Goal: Task Accomplishment & Management: Complete application form

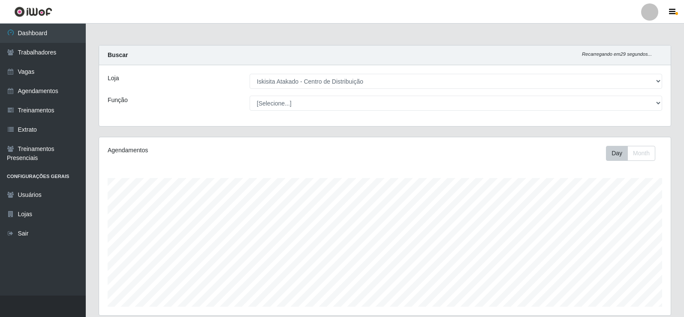
select select "425"
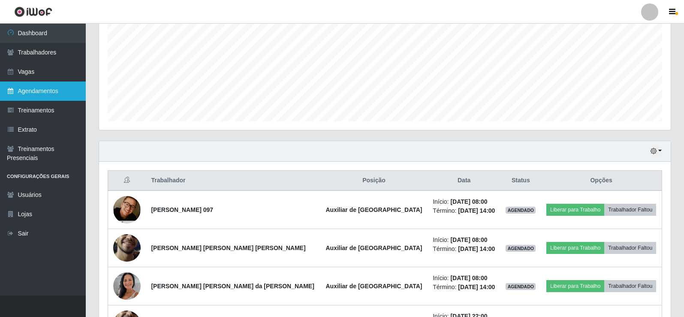
scroll to position [167, 0]
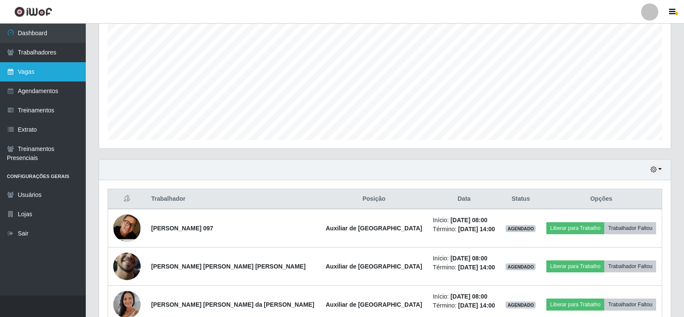
click at [51, 72] on link "Vagas" at bounding box center [43, 71] width 86 height 19
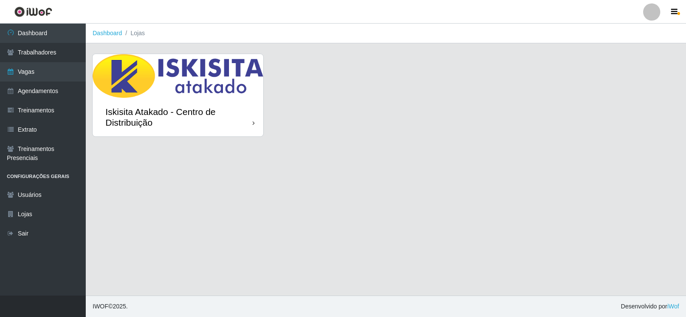
click at [193, 100] on div "Iskisita Atakado - Centro de Distribuição" at bounding box center [178, 117] width 171 height 39
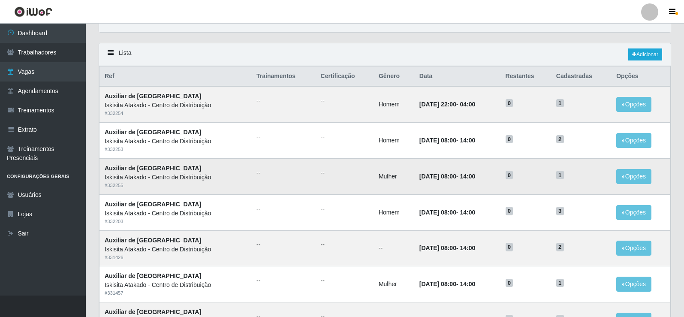
scroll to position [43, 0]
click at [640, 59] on link "Adicionar" at bounding box center [645, 54] width 34 height 12
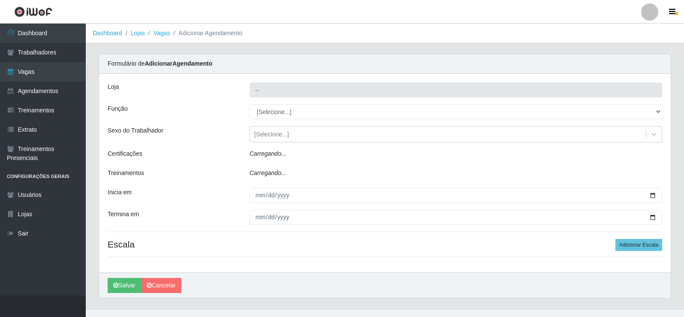
type input "Iskisita Atakado - Centro de Distribuição"
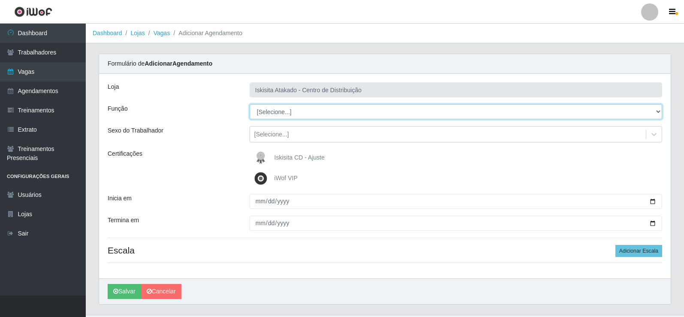
click at [277, 112] on select "[Selecione...] Auxiliar de Estoque Auxiliar de Estoque + Auxiliar de Estoque ++…" at bounding box center [456, 111] width 413 height 15
select select "75"
click at [250, 104] on select "[Selecione...] Auxiliar de Estoque Auxiliar de Estoque + Auxiliar de Estoque ++…" at bounding box center [456, 111] width 413 height 15
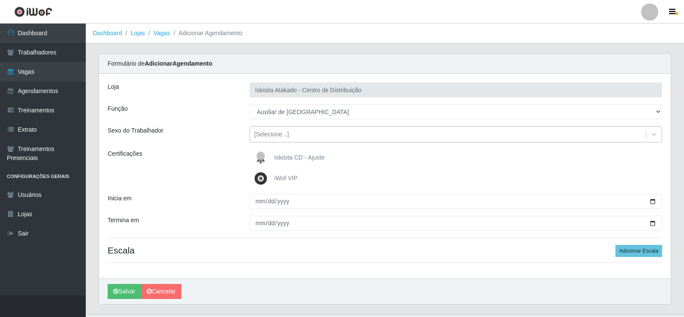
click at [282, 135] on div "[Selecione...]" at bounding box center [271, 134] width 35 height 9
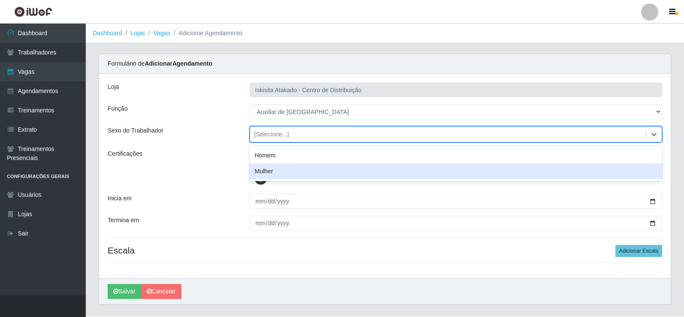
click at [279, 168] on div "Mulher" at bounding box center [456, 171] width 413 height 16
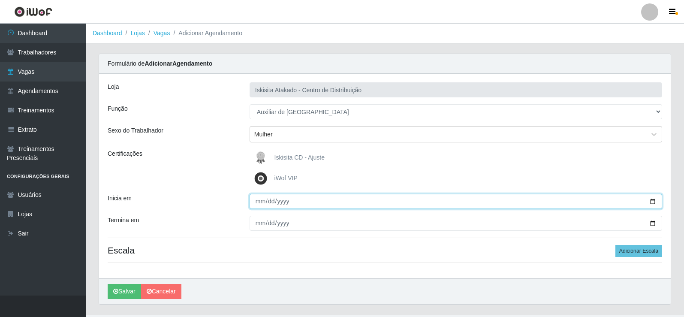
click at [259, 194] on input "Inicia em" at bounding box center [456, 201] width 413 height 15
type input "[DATE]"
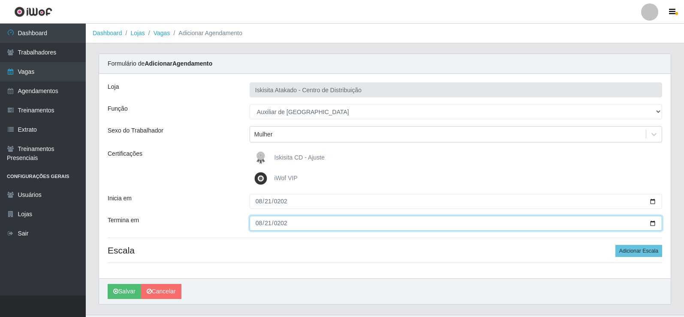
type input "[DATE]"
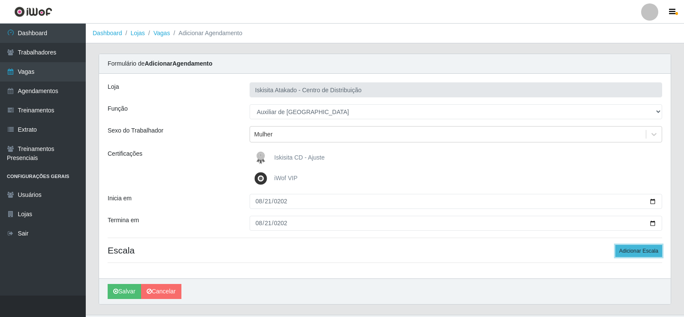
click at [635, 245] on button "Adicionar Escala" at bounding box center [638, 251] width 47 height 12
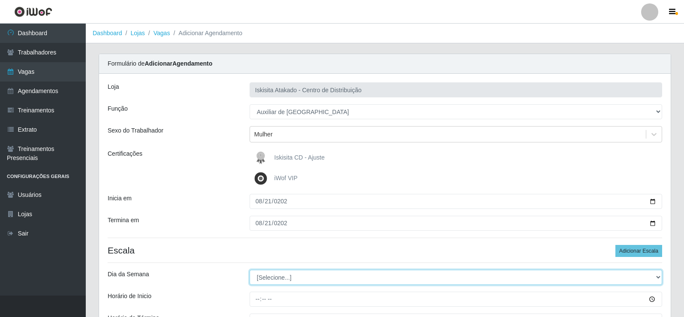
click at [269, 270] on select "[Selecione...] Segunda Terça Quarta Quinta Sexta Sábado Domingo" at bounding box center [456, 277] width 413 height 15
select select "4"
click at [250, 270] on select "[Selecione...] Segunda Terça Quarta Quinta Sexta Sábado Domingo" at bounding box center [456, 277] width 413 height 15
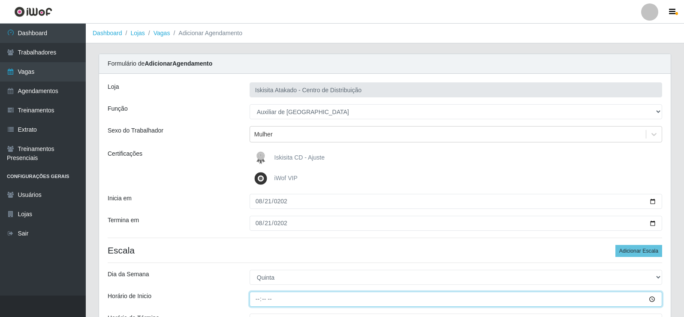
click at [255, 294] on input "Horário de Inicio" at bounding box center [456, 299] width 413 height 15
type input "08:00"
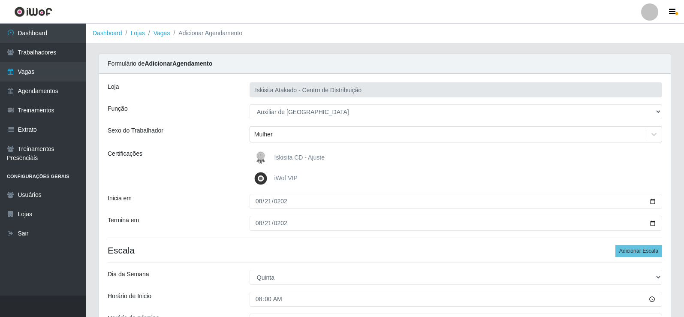
click at [233, 270] on div "Dia da Semana" at bounding box center [172, 277] width 142 height 15
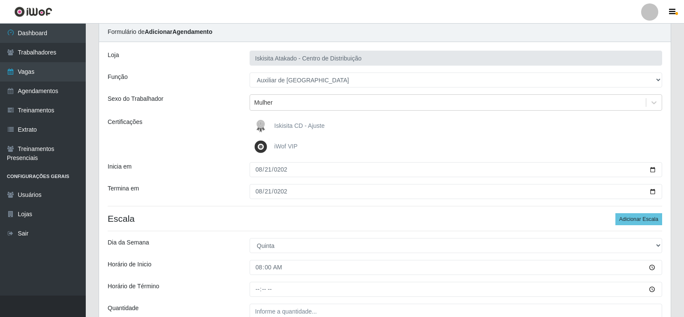
scroll to position [106, 0]
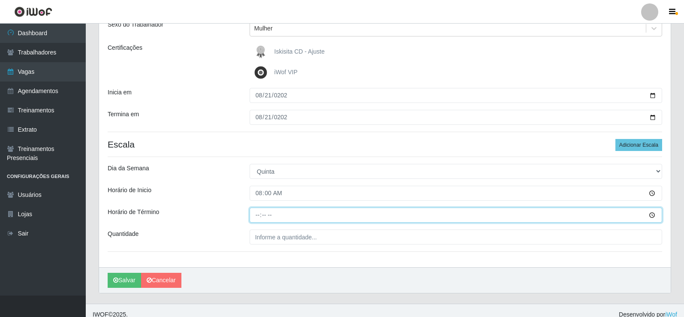
click at [256, 214] on input "Horário de Término" at bounding box center [456, 215] width 413 height 15
type input "14:00"
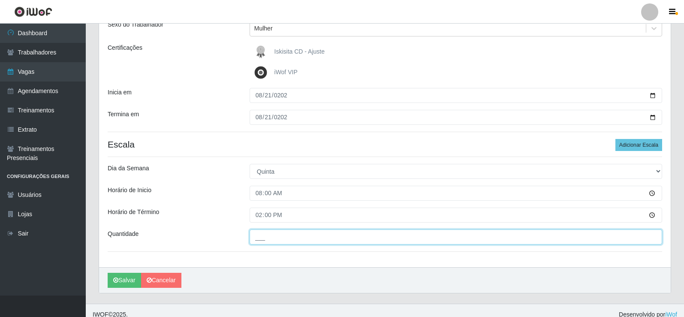
click at [281, 229] on input "___" at bounding box center [456, 236] width 413 height 15
type input "1__"
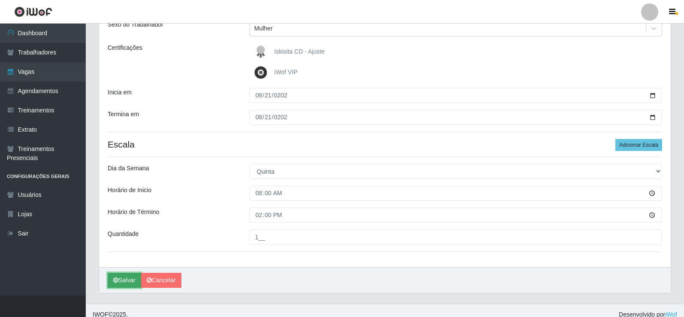
click at [122, 280] on button "Salvar" at bounding box center [124, 280] width 33 height 15
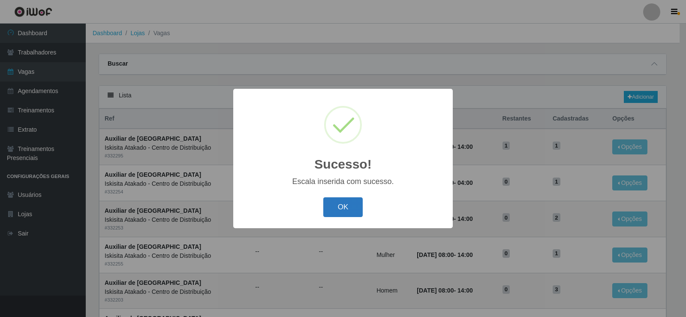
click at [344, 205] on button "OK" at bounding box center [343, 207] width 40 height 20
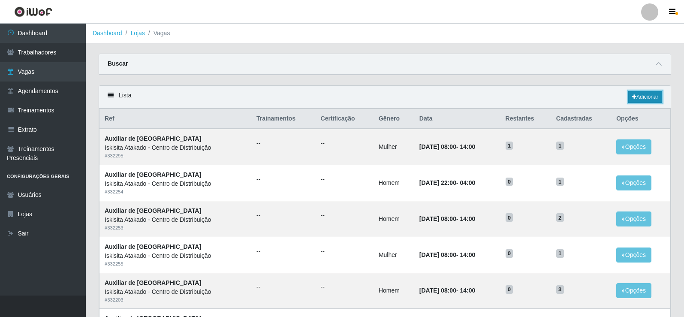
click at [641, 92] on link "Adicionar" at bounding box center [645, 97] width 34 height 12
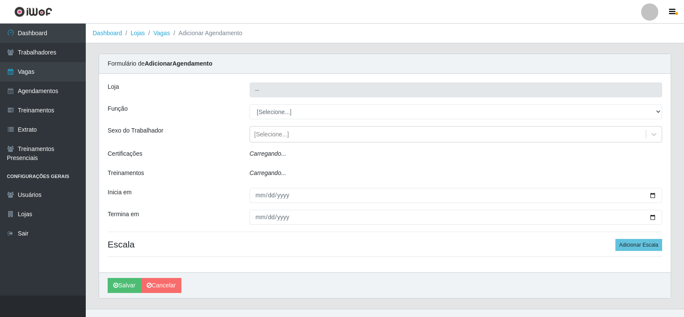
type input "Iskisita Atakado - Centro de Distribuição"
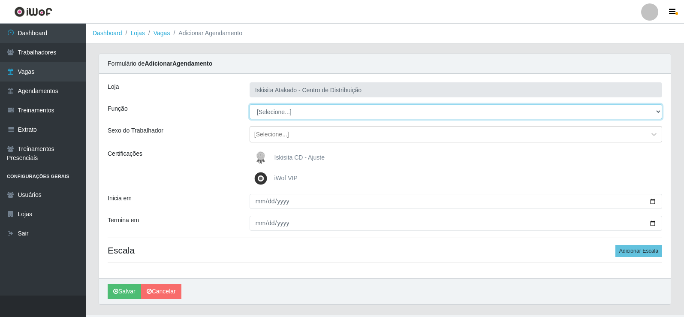
click at [269, 109] on select "[Selecione...] Auxiliar de Estoque Auxiliar de Estoque + Auxiliar de Estoque ++…" at bounding box center [456, 111] width 413 height 15
select select "75"
click at [250, 104] on select "[Selecione...] Auxiliar de Estoque Auxiliar de Estoque + Auxiliar de Estoque ++…" at bounding box center [456, 111] width 413 height 15
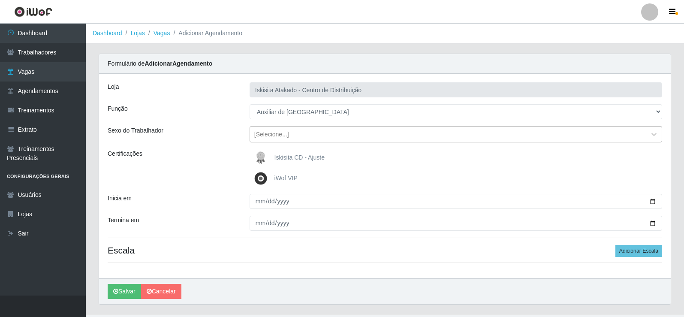
click at [271, 136] on div "[Selecione...]" at bounding box center [271, 134] width 35 height 9
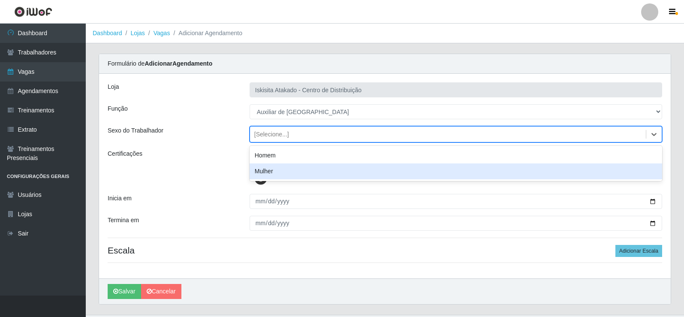
click at [270, 171] on div "Mulher" at bounding box center [456, 171] width 413 height 16
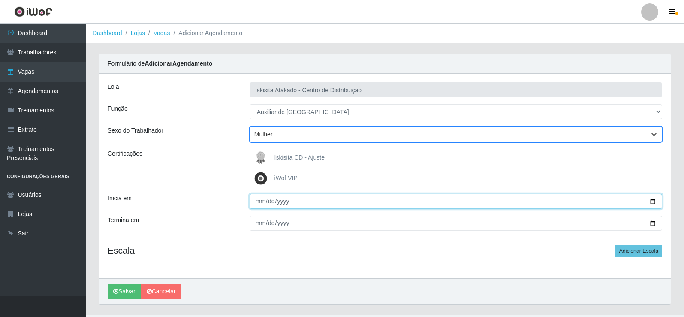
click at [260, 206] on input "Inicia em" at bounding box center [456, 201] width 413 height 15
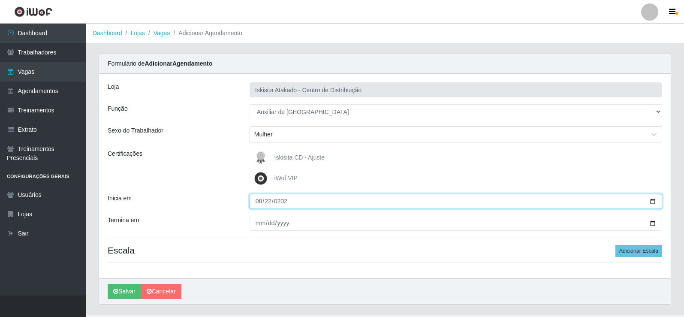
type input "[DATE]"
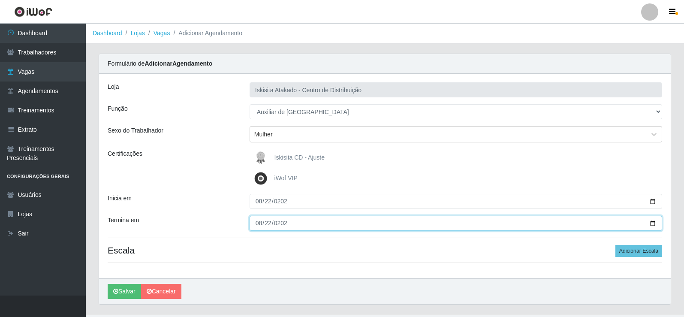
type input "[DATE]"
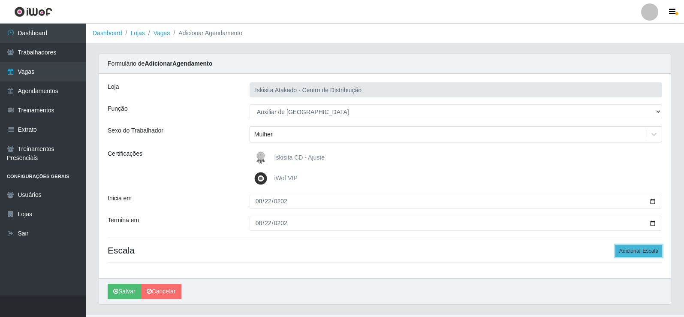
click at [639, 249] on button "Adicionar Escala" at bounding box center [638, 251] width 47 height 12
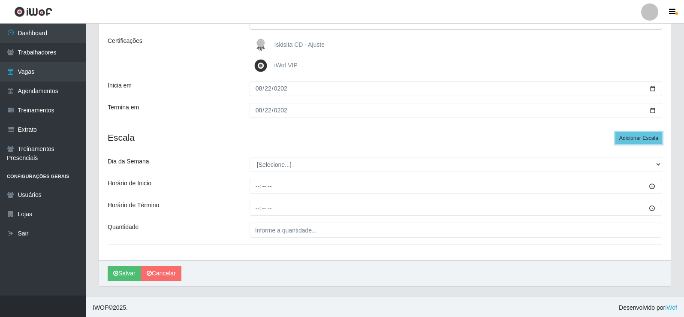
scroll to position [114, 0]
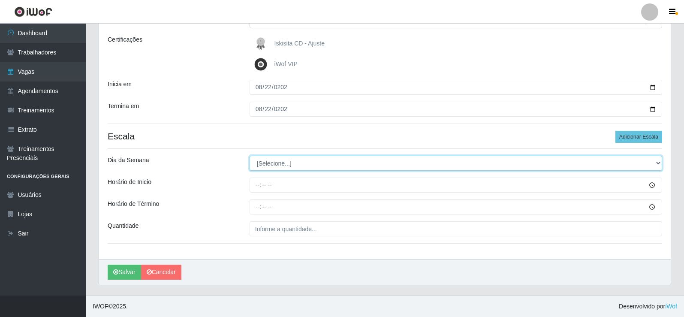
click at [268, 160] on select "[Selecione...] Segunda Terça Quarta Quinta Sexta Sábado Domingo" at bounding box center [456, 163] width 413 height 15
select select "5"
click at [250, 156] on select "[Selecione...] Segunda Terça Quarta Quinta Sexta Sábado Domingo" at bounding box center [456, 163] width 413 height 15
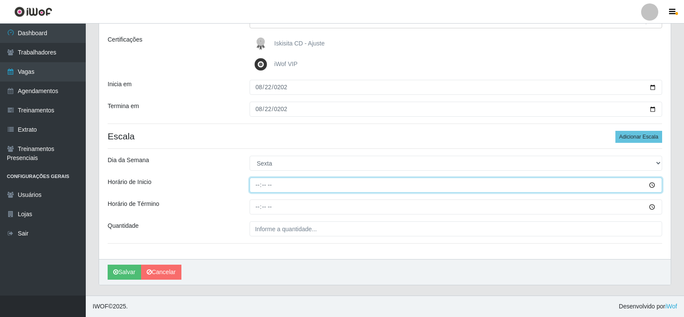
click at [254, 183] on input "Horário de Inicio" at bounding box center [456, 185] width 413 height 15
type input "08:00"
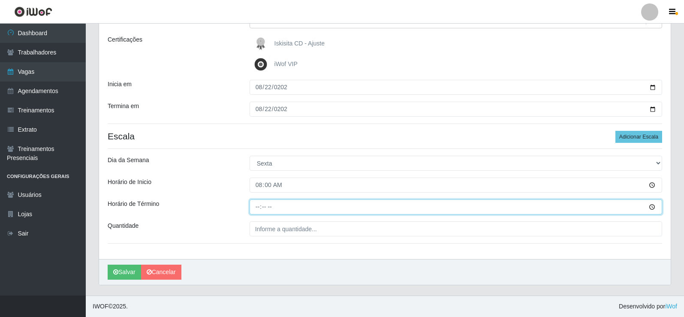
type input "14:00"
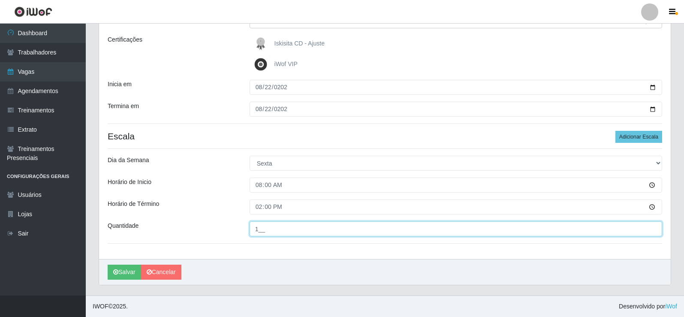
type input "1__"
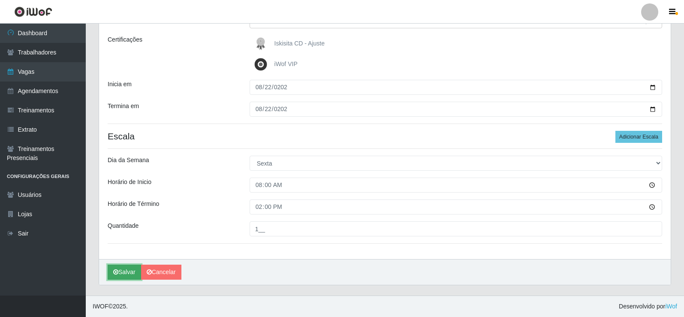
click at [129, 271] on button "Salvar" at bounding box center [124, 272] width 33 height 15
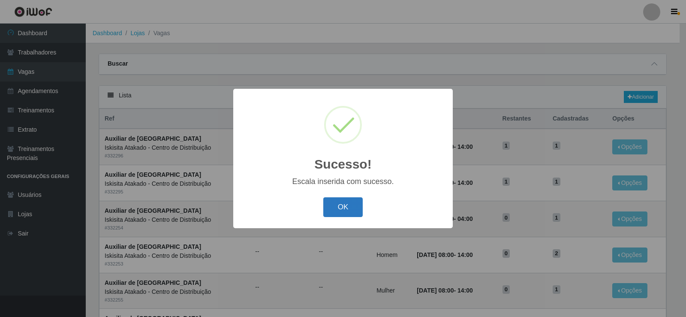
click at [335, 206] on button "OK" at bounding box center [343, 207] width 40 height 20
